Goal: Information Seeking & Learning: Learn about a topic

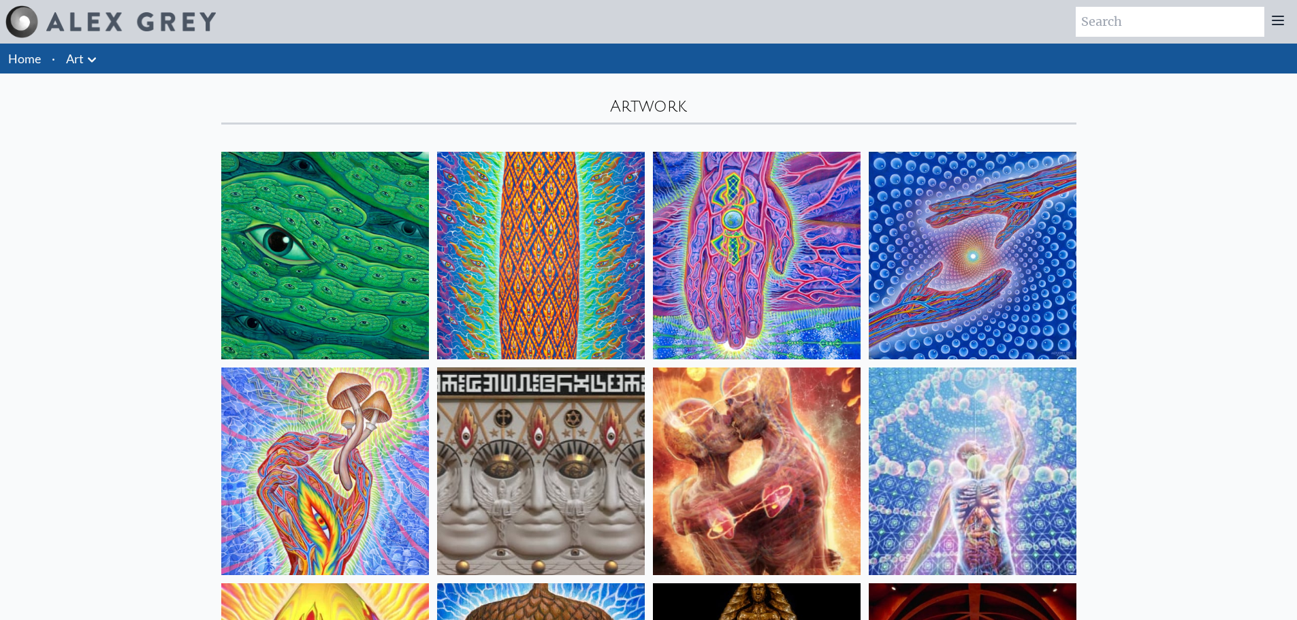
click at [91, 63] on icon at bounding box center [92, 60] width 16 height 16
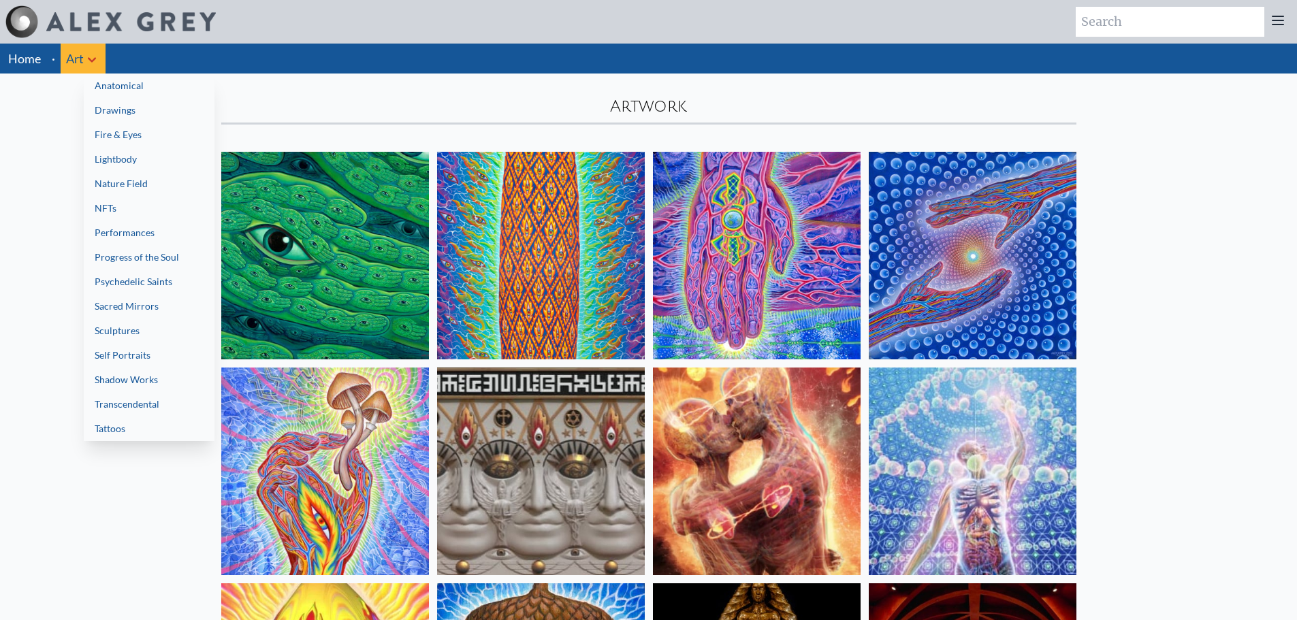
click at [139, 129] on link "Fire & Eyes" at bounding box center [149, 135] width 131 height 25
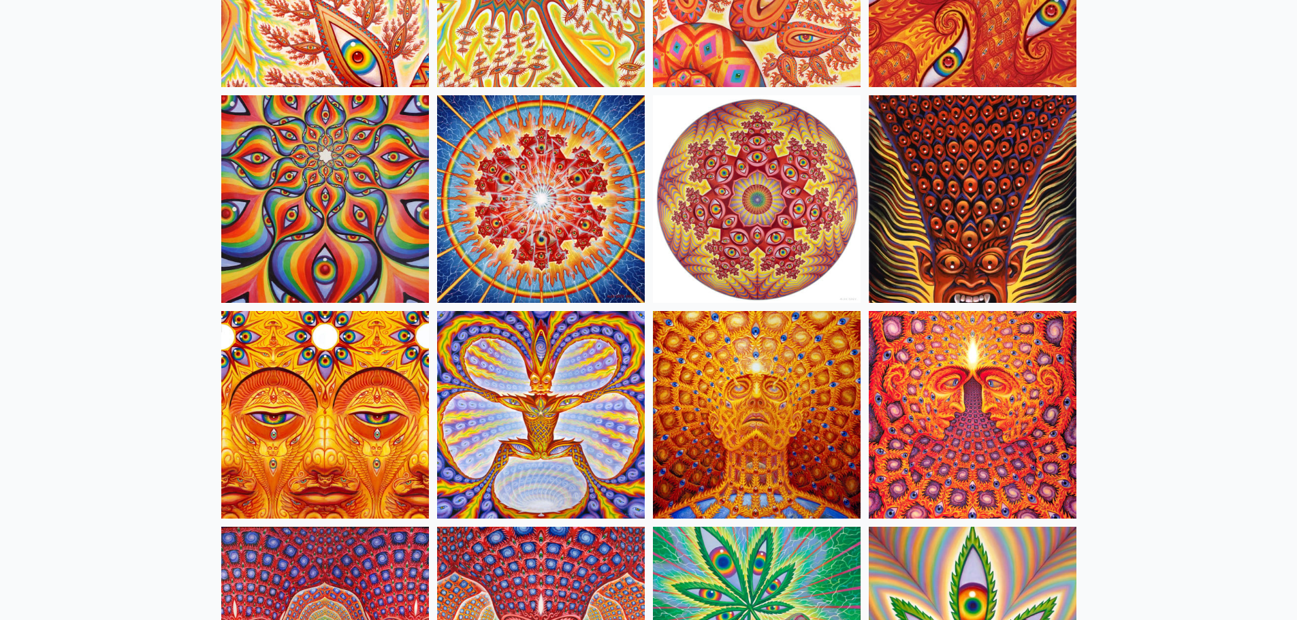
scroll to position [919, 0]
click at [757, 197] on img at bounding box center [757, 200] width 208 height 208
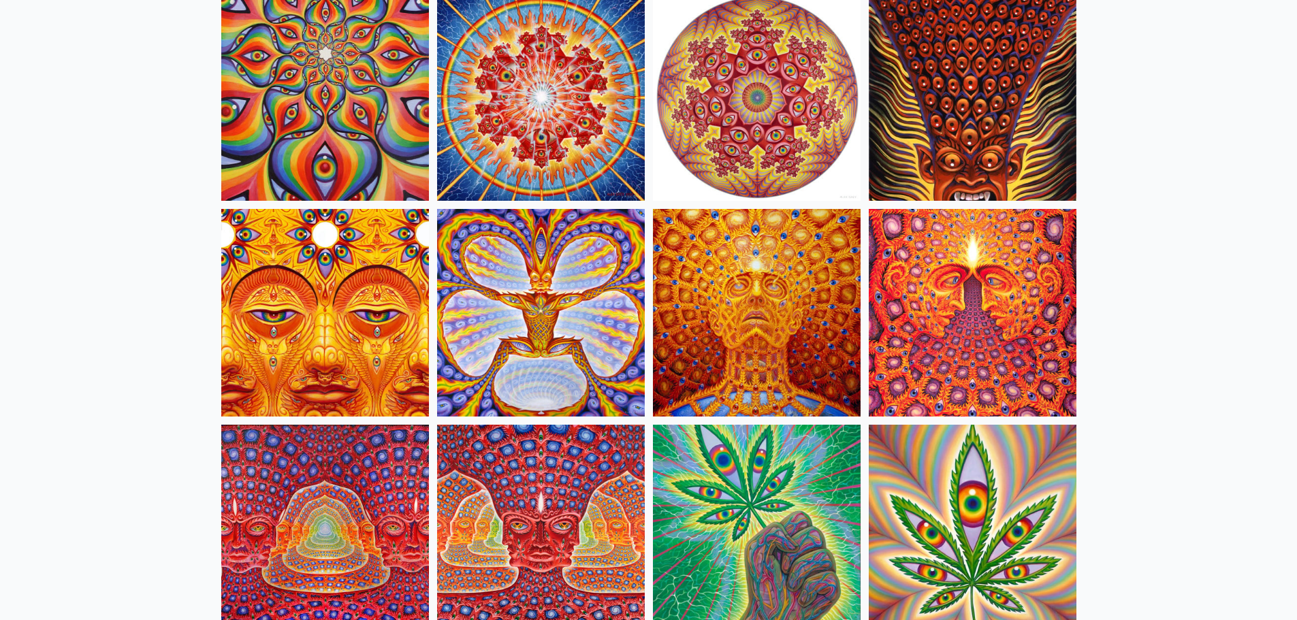
scroll to position [1023, 0]
drag, startPoint x: 351, startPoint y: 318, endPoint x: 707, endPoint y: 327, distance: 355.5
click at [707, 327] on img at bounding box center [757, 312] width 208 height 208
click at [993, 325] on img at bounding box center [973, 312] width 208 height 208
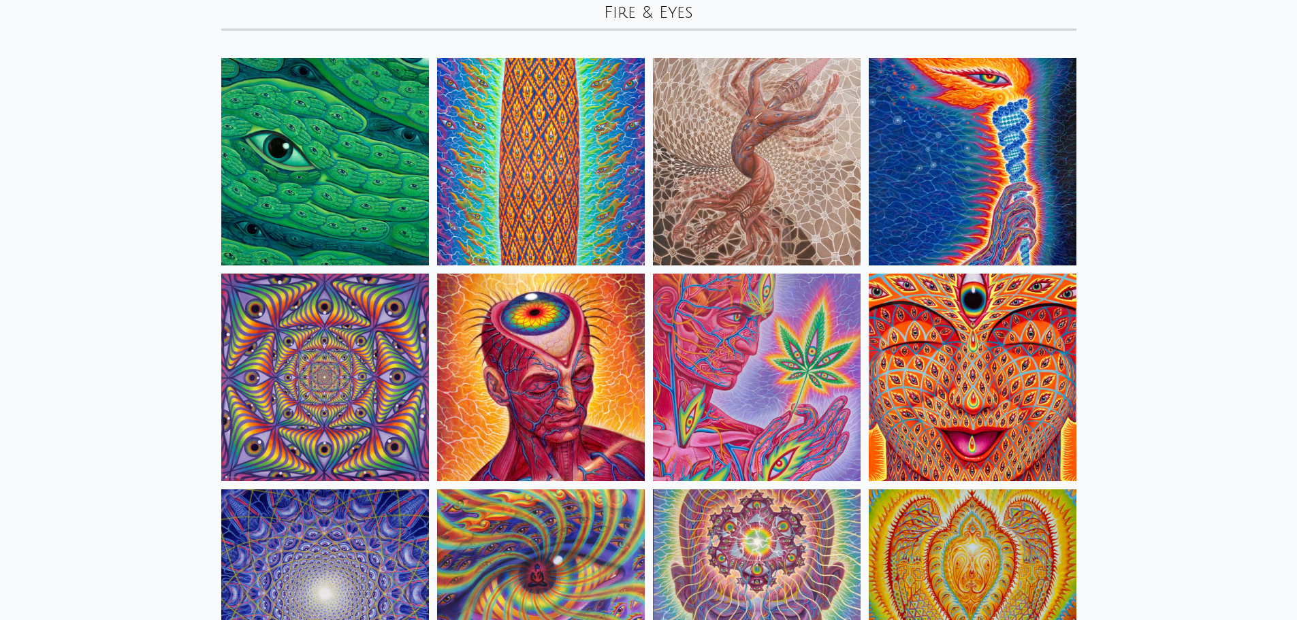
scroll to position [0, 0]
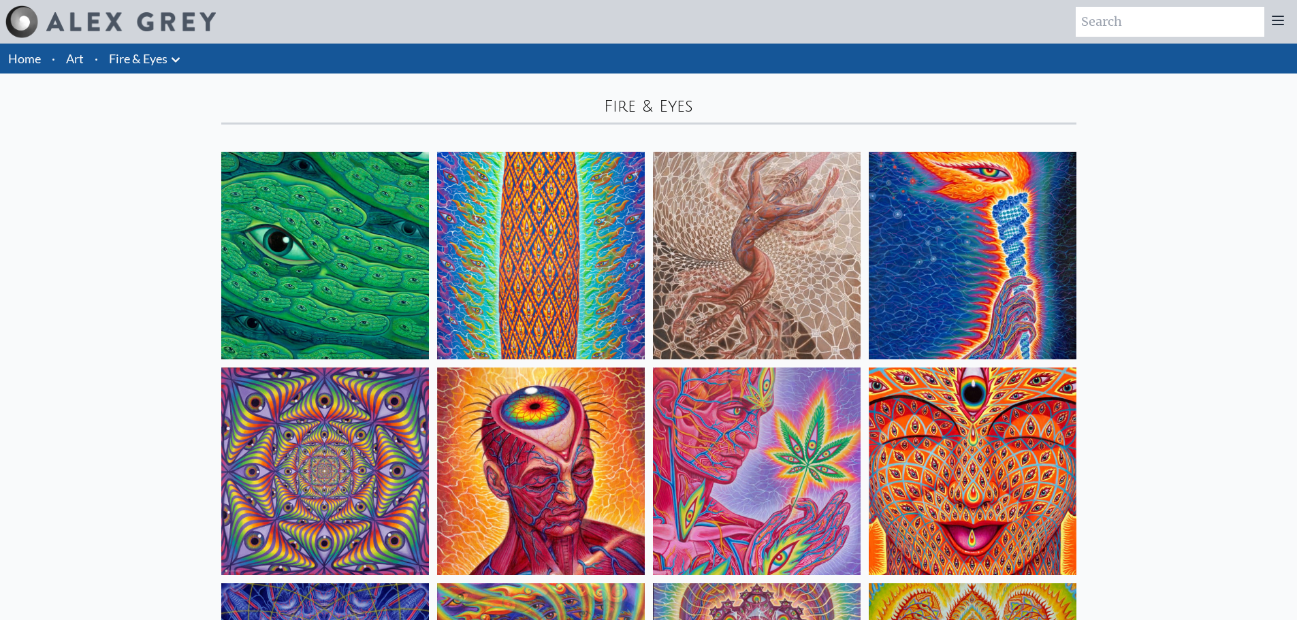
click at [183, 58] on icon at bounding box center [175, 60] width 16 height 16
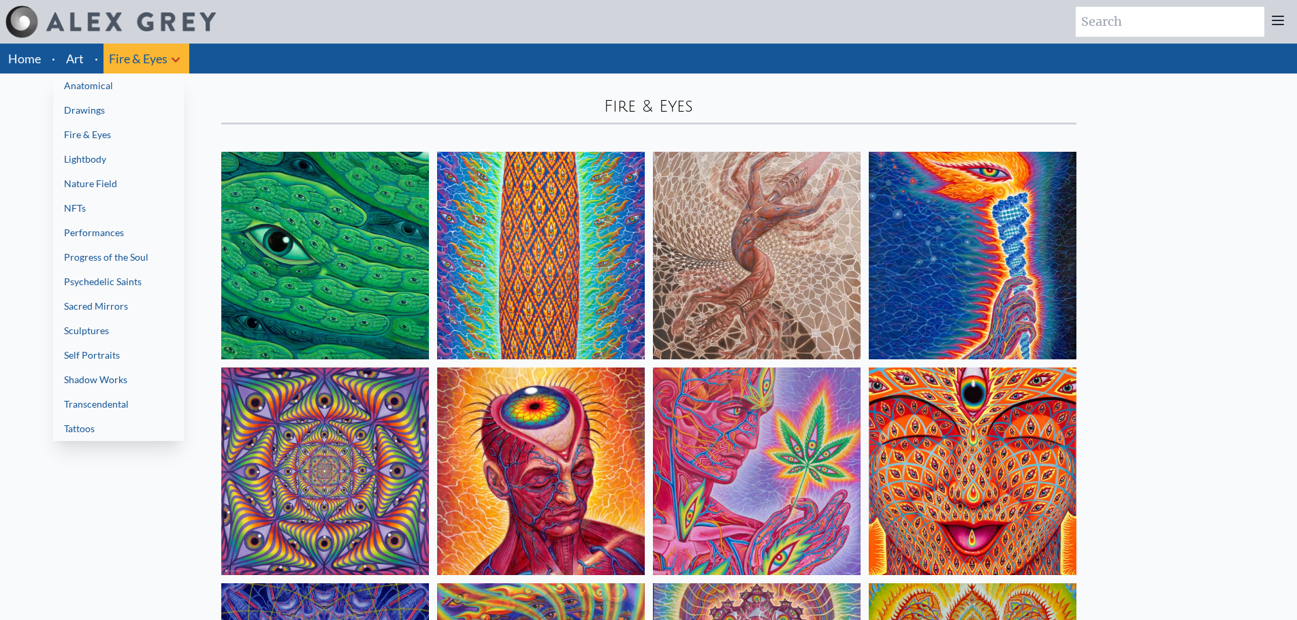
click at [88, 254] on link "Progress of the Soul" at bounding box center [118, 257] width 131 height 25
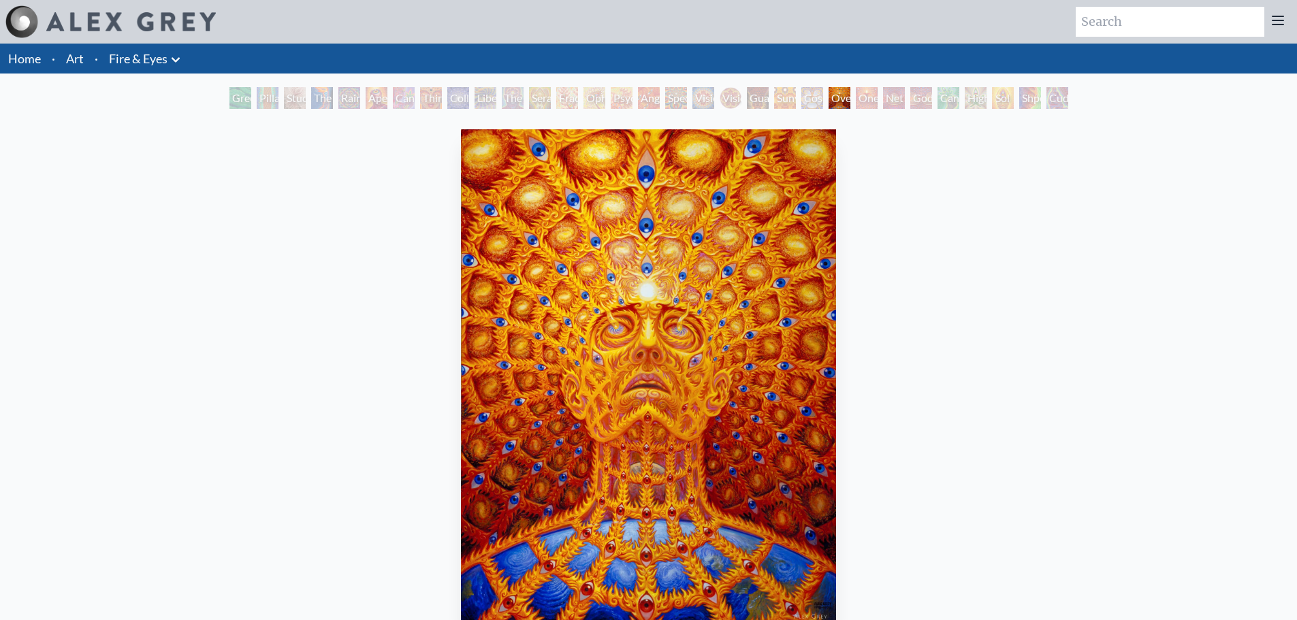
click at [577, 307] on img "23 / 31" at bounding box center [649, 377] width 376 height 496
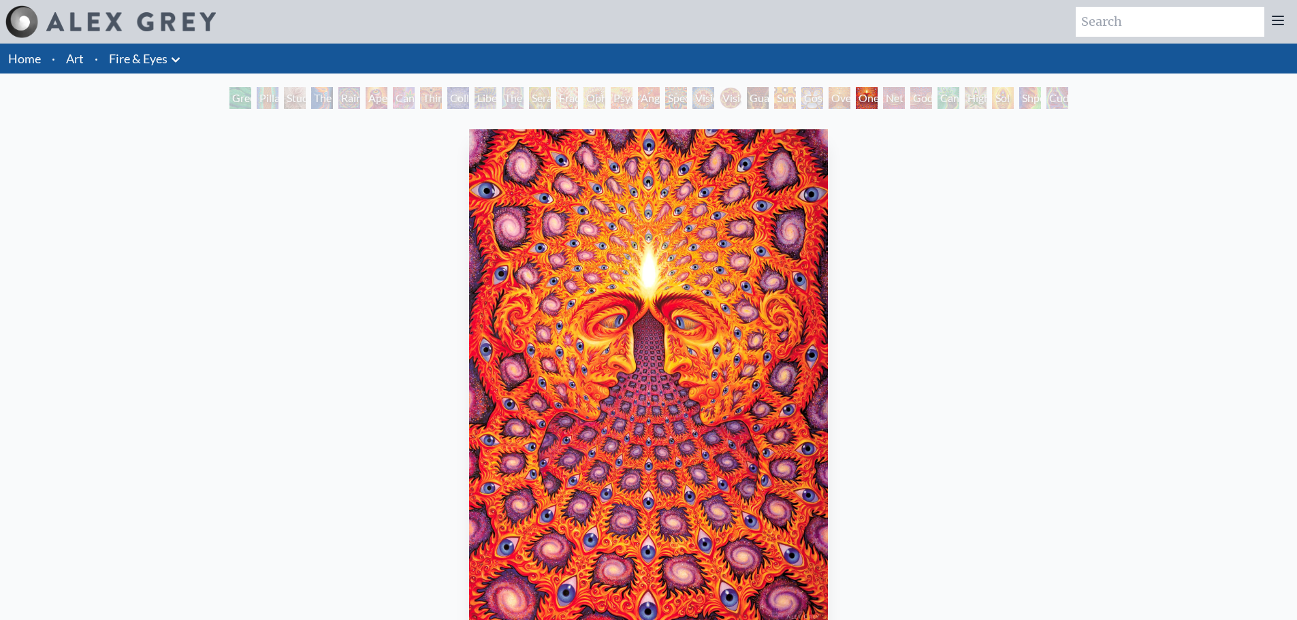
click at [637, 323] on img "24 / 31" at bounding box center [648, 377] width 359 height 496
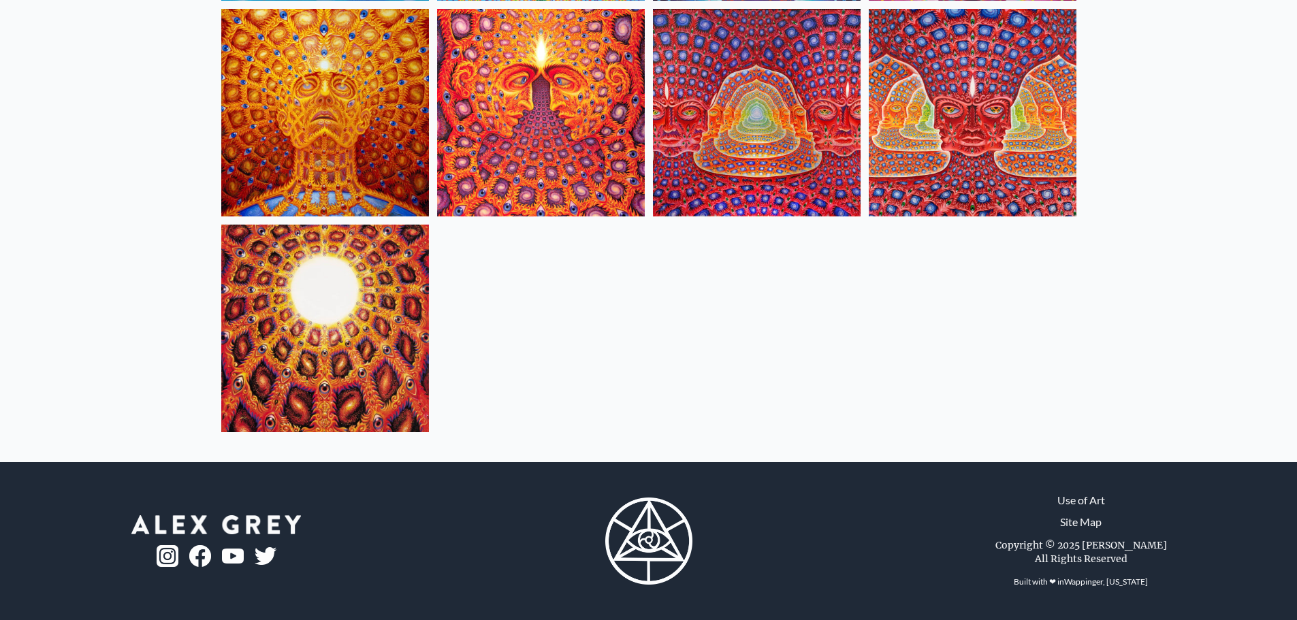
scroll to position [7048, 0]
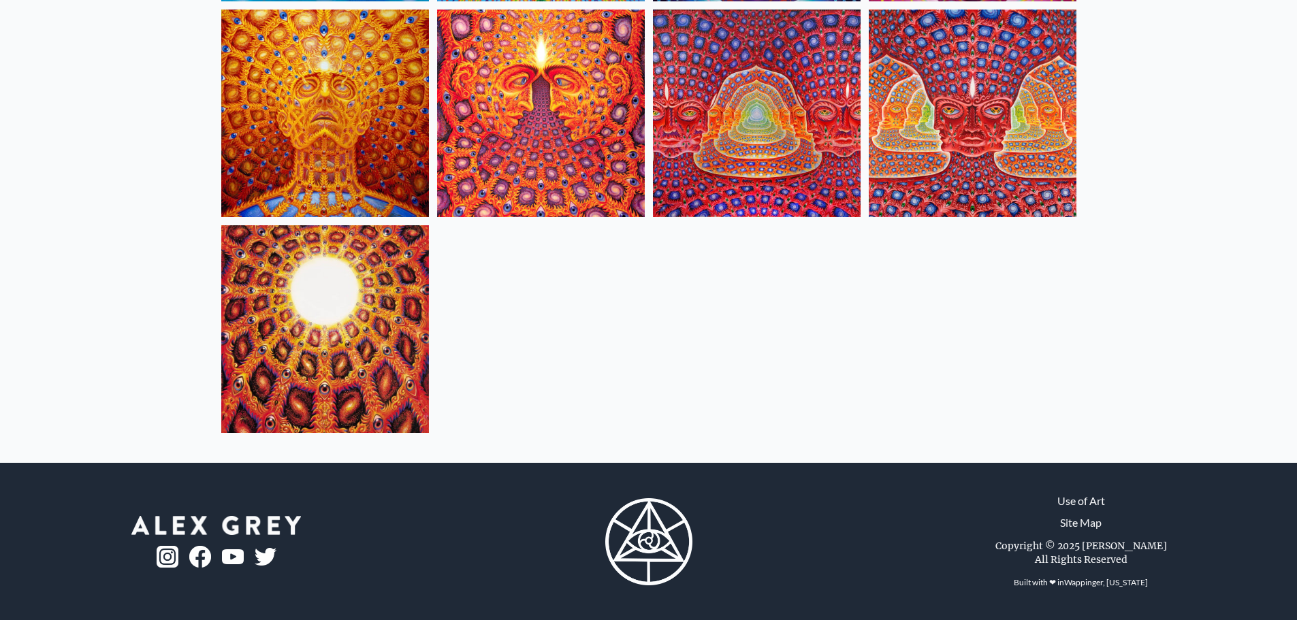
click at [301, 370] on img at bounding box center [325, 329] width 208 height 208
